Goal: Check status: Check status

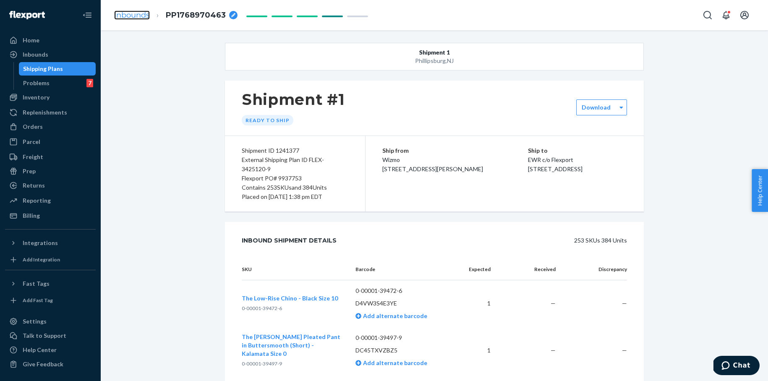
click at [127, 12] on link "Inbounds" at bounding box center [132, 14] width 36 height 9
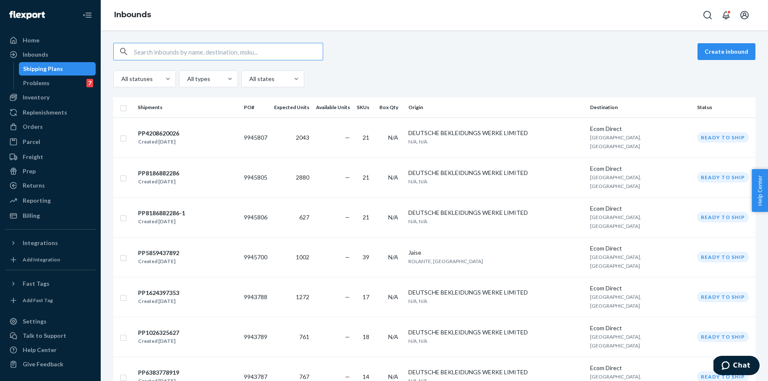
click at [176, 51] on input "text" at bounding box center [228, 51] width 189 height 17
type input "PP7377059528"
click at [175, 51] on input "text" at bounding box center [228, 51] width 189 height 17
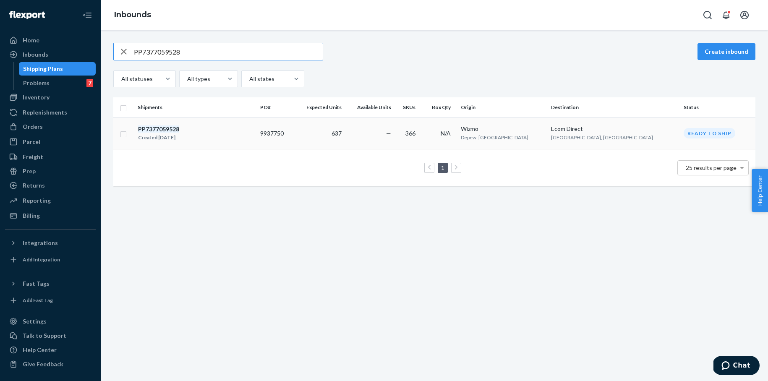
type input "PP7377059528"
click at [172, 131] on em "PP7377059528" at bounding box center [158, 128] width 41 height 7
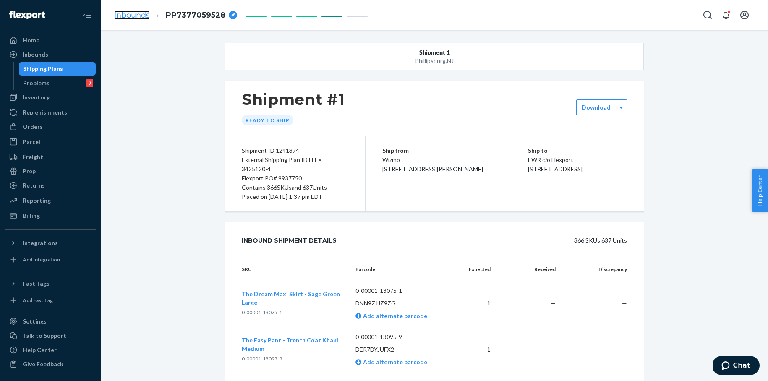
click at [138, 13] on link "Inbounds" at bounding box center [132, 14] width 36 height 9
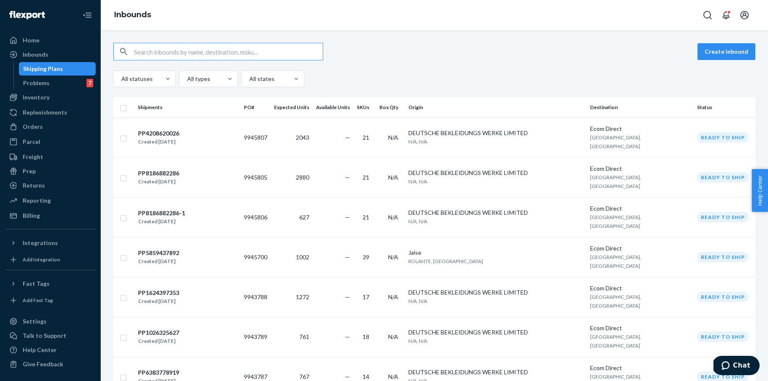
click at [196, 52] on input "text" at bounding box center [228, 51] width 189 height 17
type input "PP1237439055"
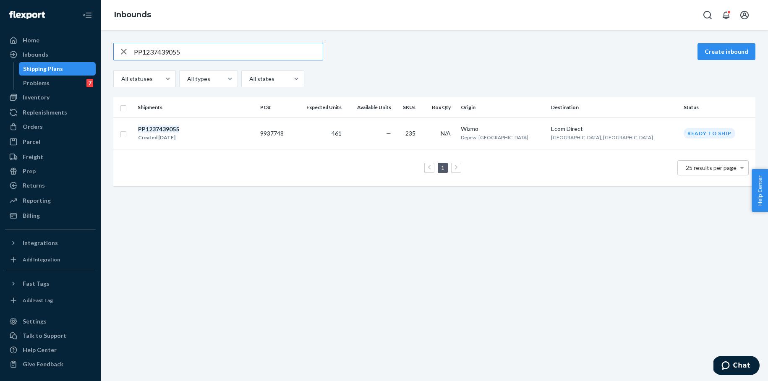
drag, startPoint x: 184, startPoint y: 52, endPoint x: 119, endPoint y: 51, distance: 65.0
click at [119, 51] on div "PP1237439055" at bounding box center [218, 51] width 209 height 17
paste input "60916171"
drag, startPoint x: 184, startPoint y: 53, endPoint x: 117, endPoint y: 52, distance: 67.1
click at [117, 52] on div "PP160916171" at bounding box center [218, 51] width 209 height 17
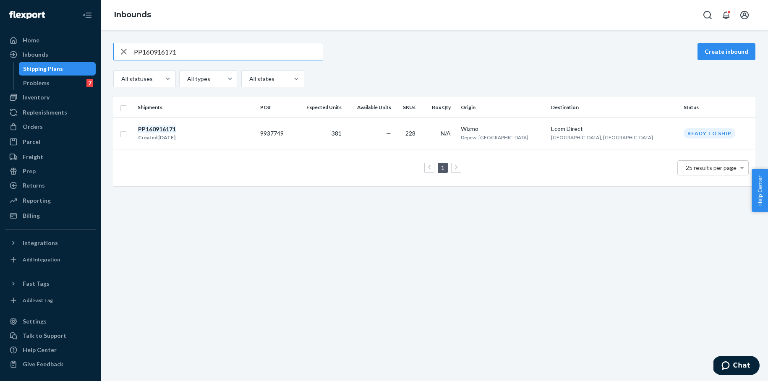
paste input "8669088742"
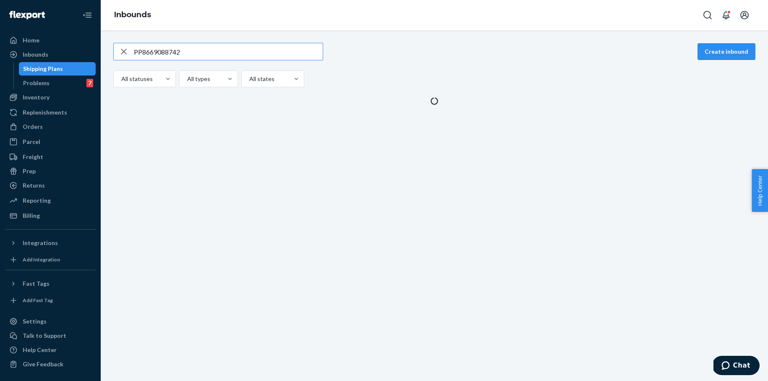
type input "PP8669088742"
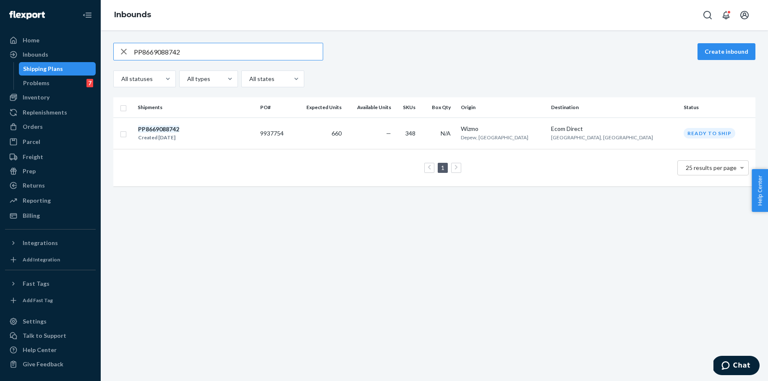
drag, startPoint x: 180, startPoint y: 53, endPoint x: 118, endPoint y: 56, distance: 61.3
click at [115, 54] on div "PP8669088742" at bounding box center [218, 51] width 209 height 17
click at [171, 130] on em "PP8669088742" at bounding box center [158, 128] width 41 height 7
